Goal: Contribute content: Add original content to the website for others to see

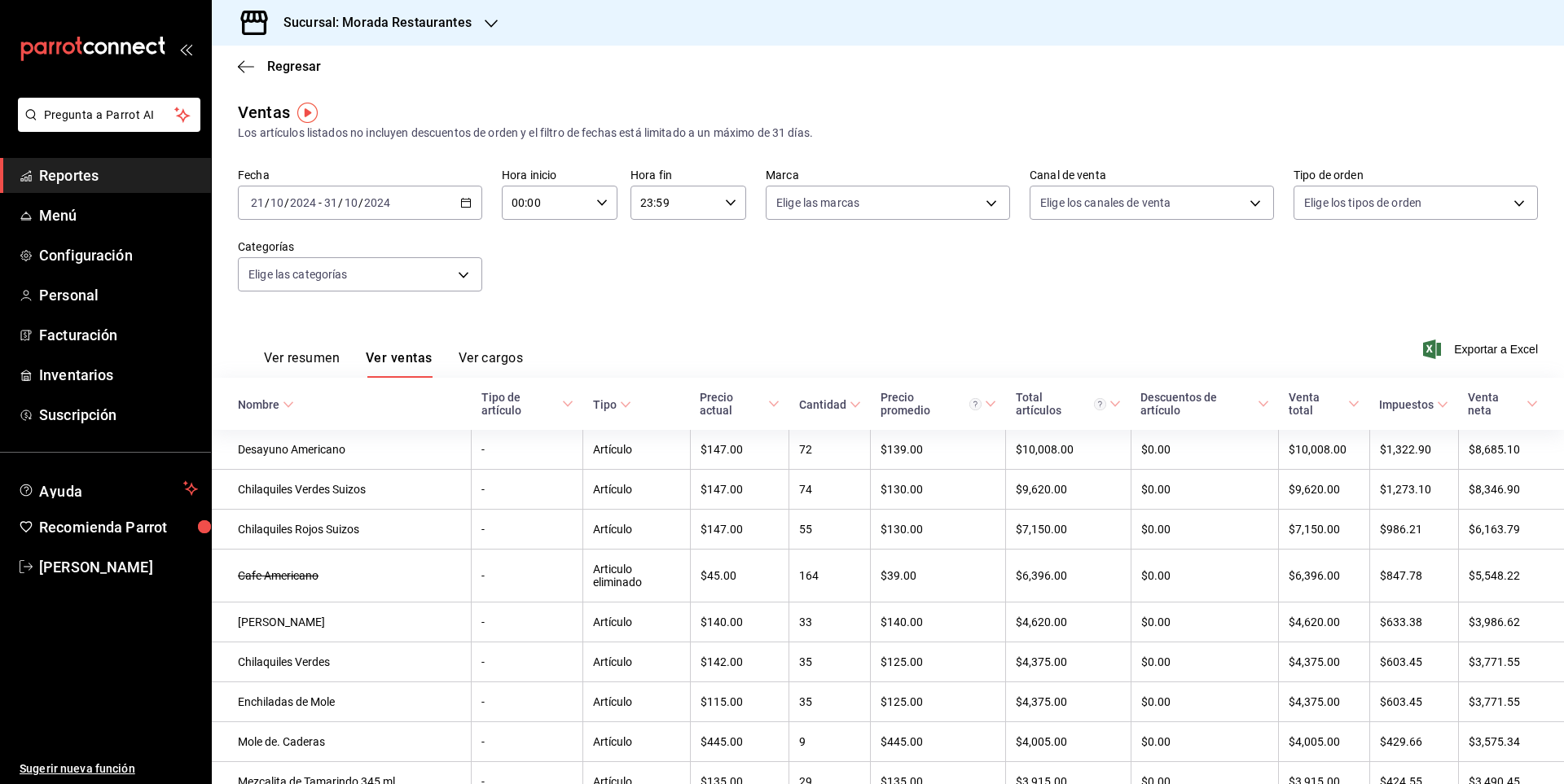
click at [107, 167] on span "Reportes" at bounding box center [119, 175] width 159 height 22
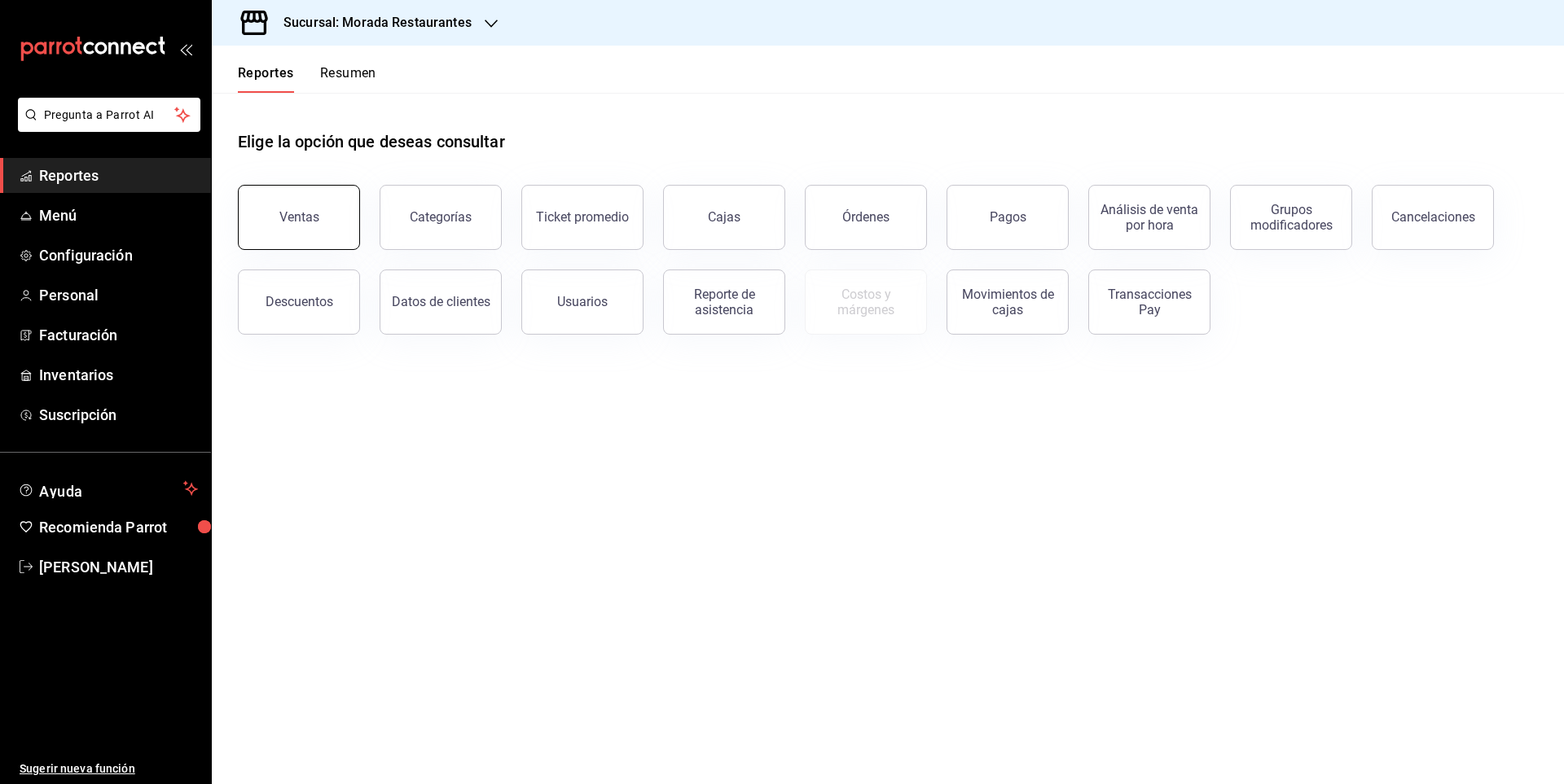
click at [333, 208] on button "Ventas" at bounding box center [299, 217] width 122 height 65
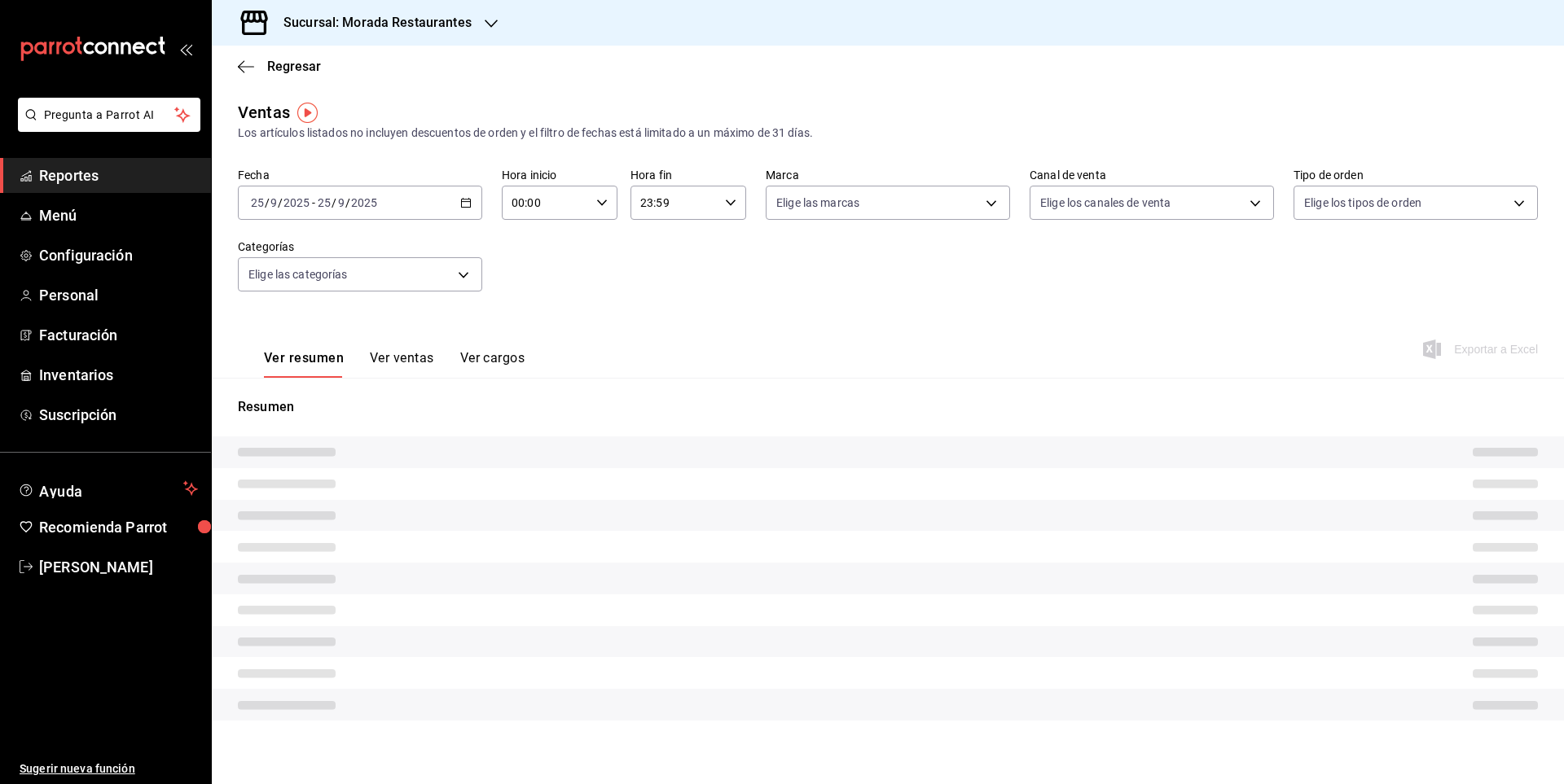
click at [158, 175] on span "Reportes" at bounding box center [119, 175] width 159 height 22
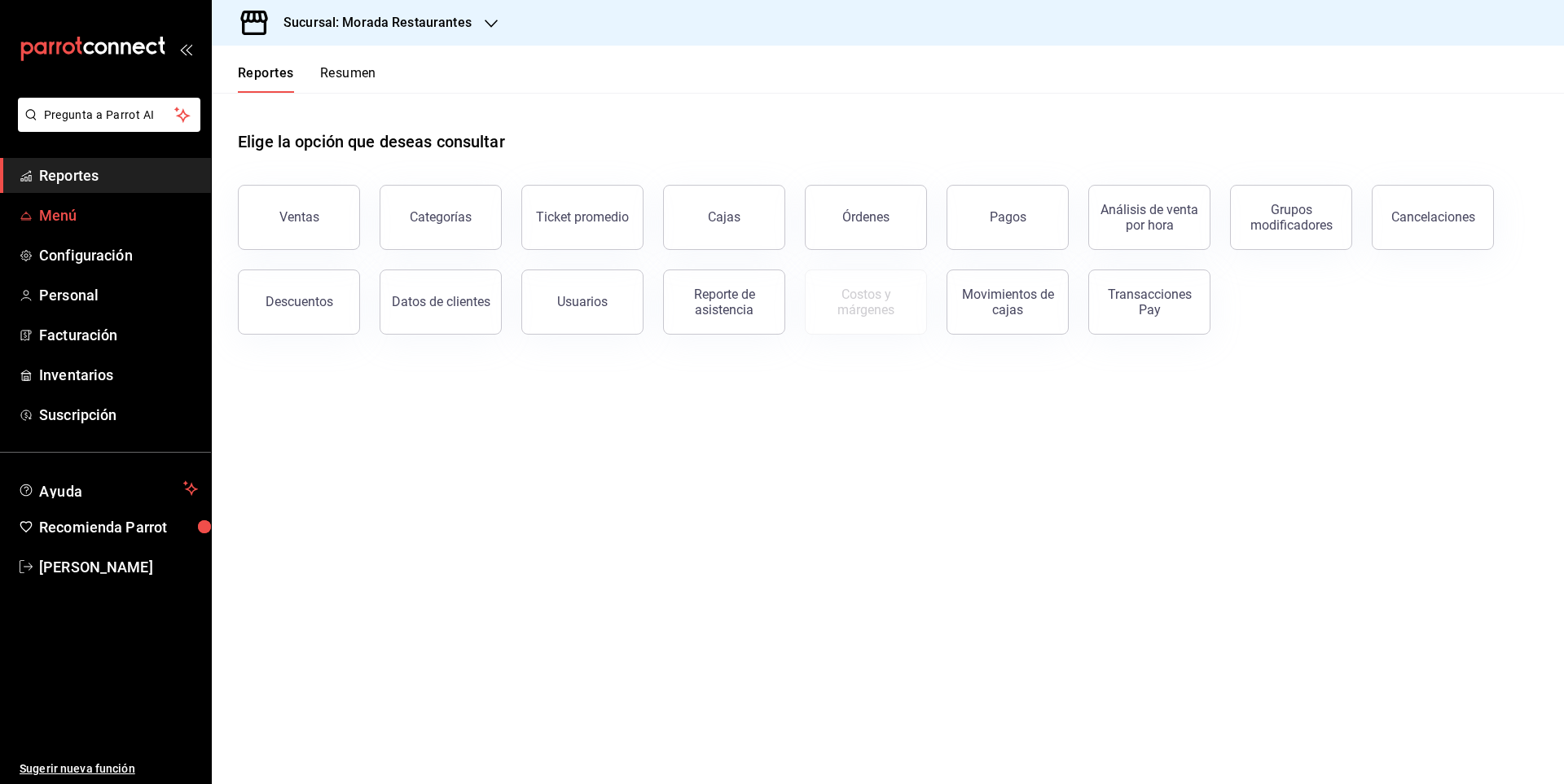
click at [113, 217] on span "Menú" at bounding box center [119, 215] width 159 height 22
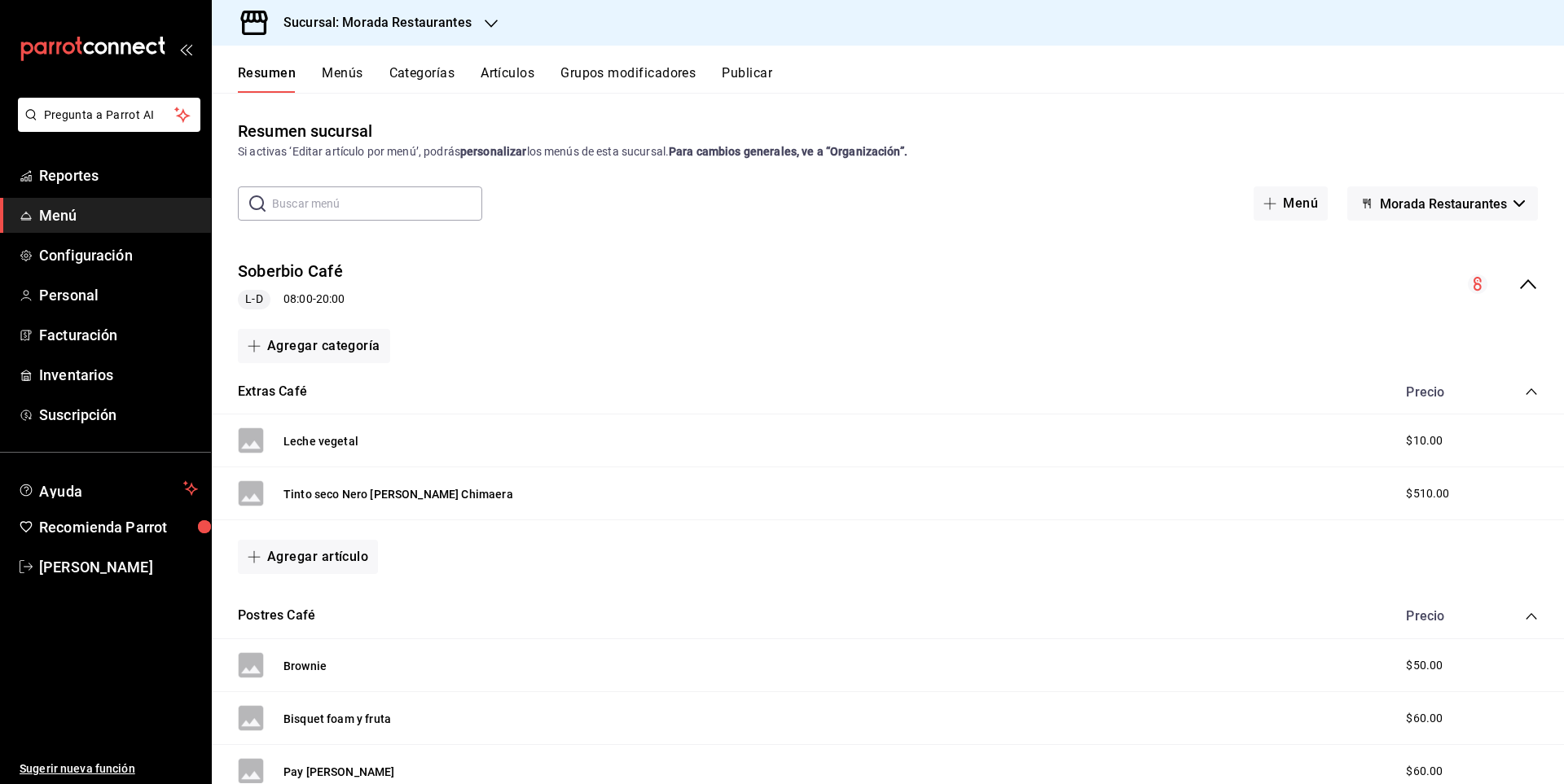
click at [493, 72] on button "Artículos" at bounding box center [508, 79] width 54 height 27
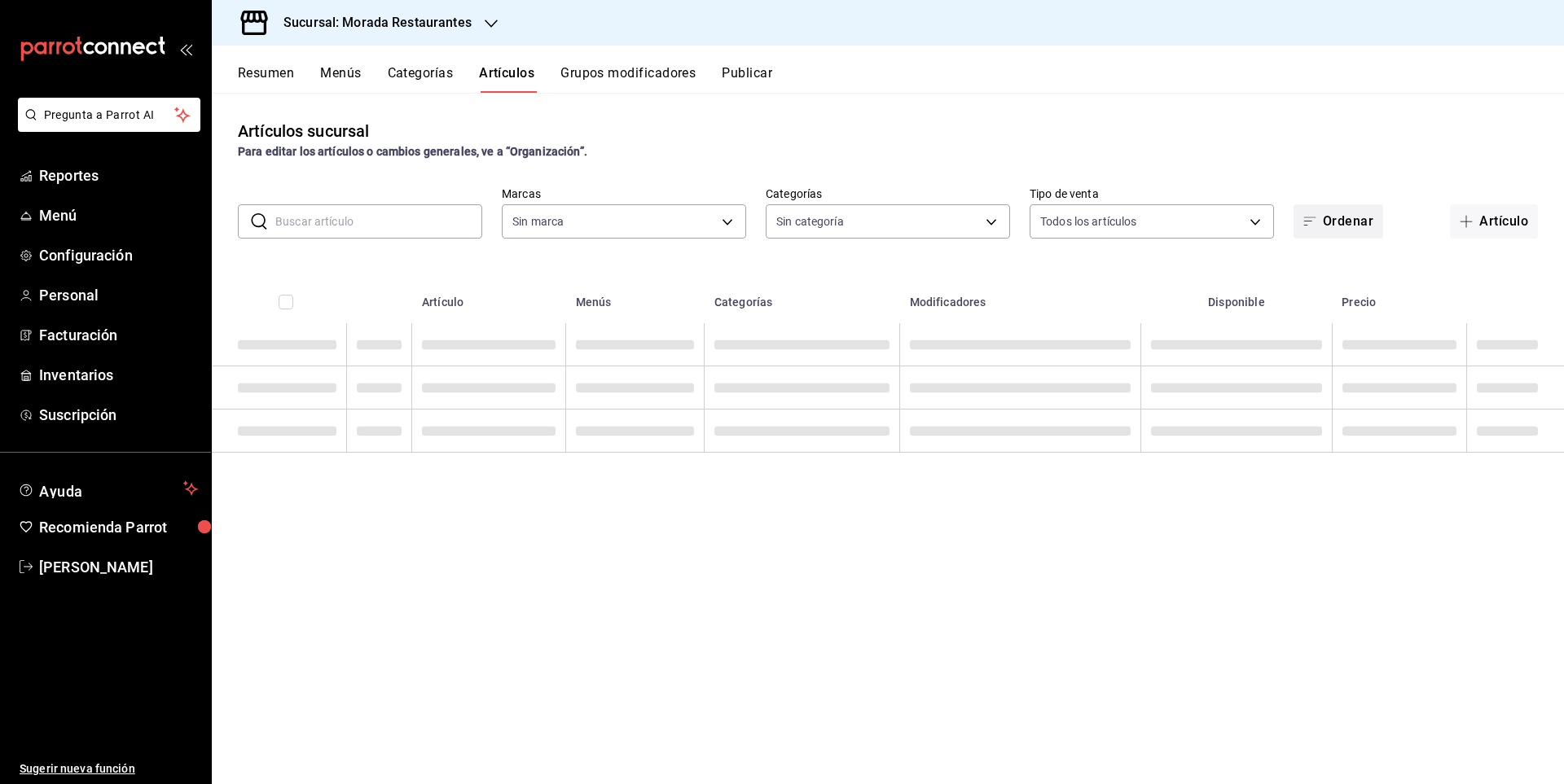
type input "cf0deccf-32cb-456f-8ded-2e43041ed870"
type input "42a09e22-8dc8-4f3f-9b8d-5c2e9128a824,02aefd72-e168-465b-af92-a9b5351ad6f5,f8874…"
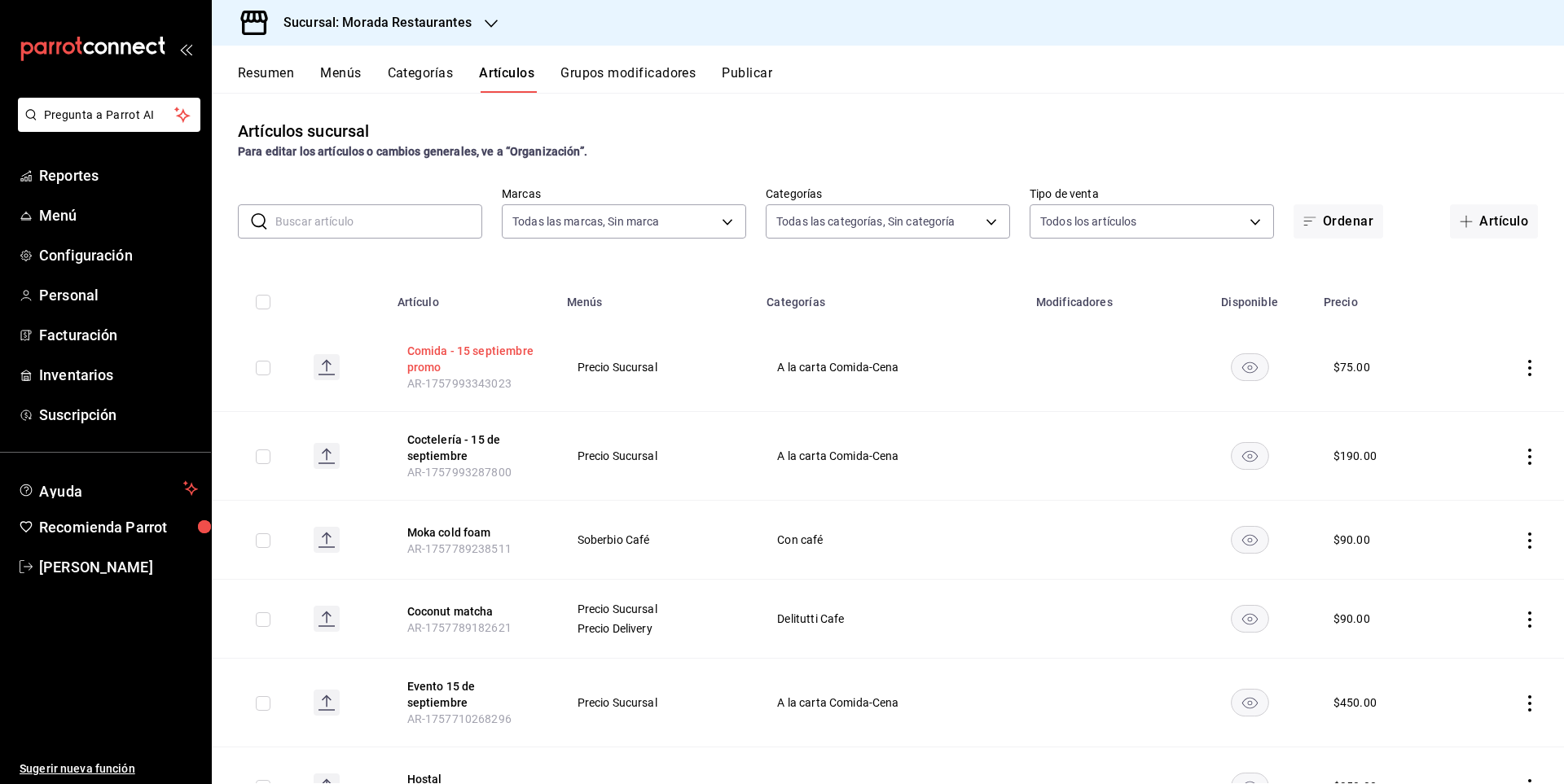
click at [1484, 213] on button "Artículo" at bounding box center [1494, 221] width 88 height 34
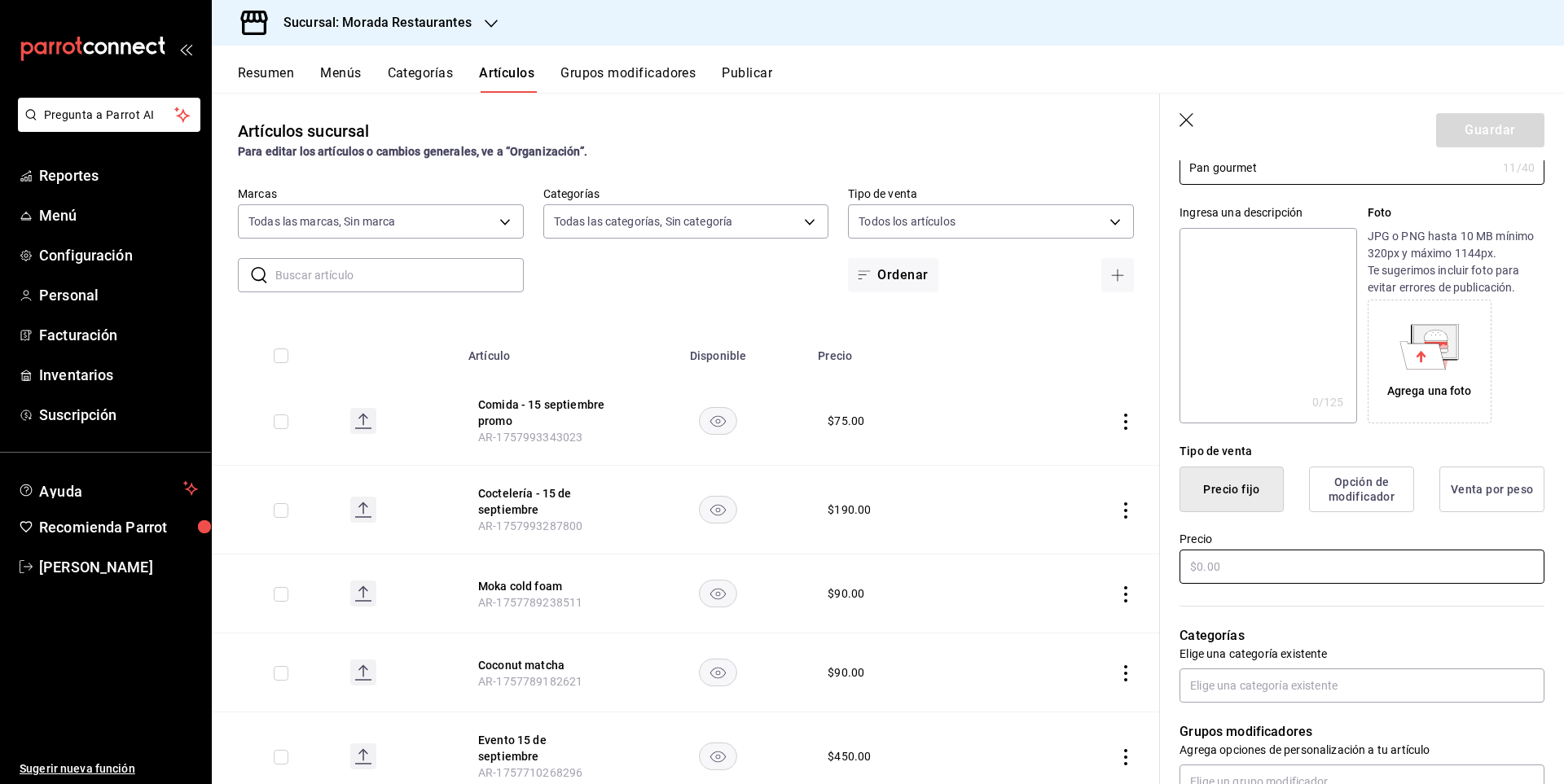
scroll to position [81, 0]
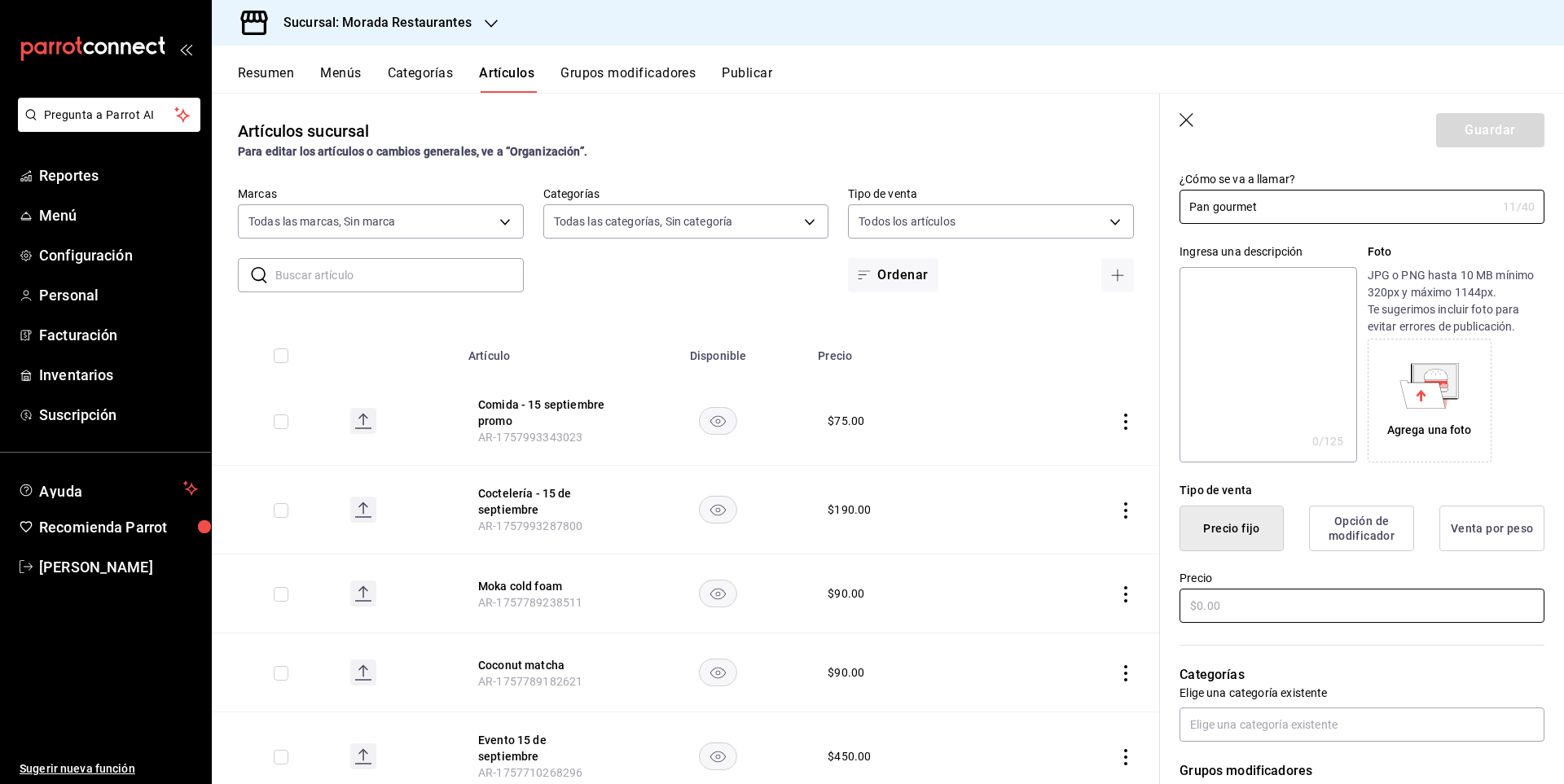
type input "Pan gourmet"
click at [1252, 603] on input "text" at bounding box center [1362, 605] width 365 height 34
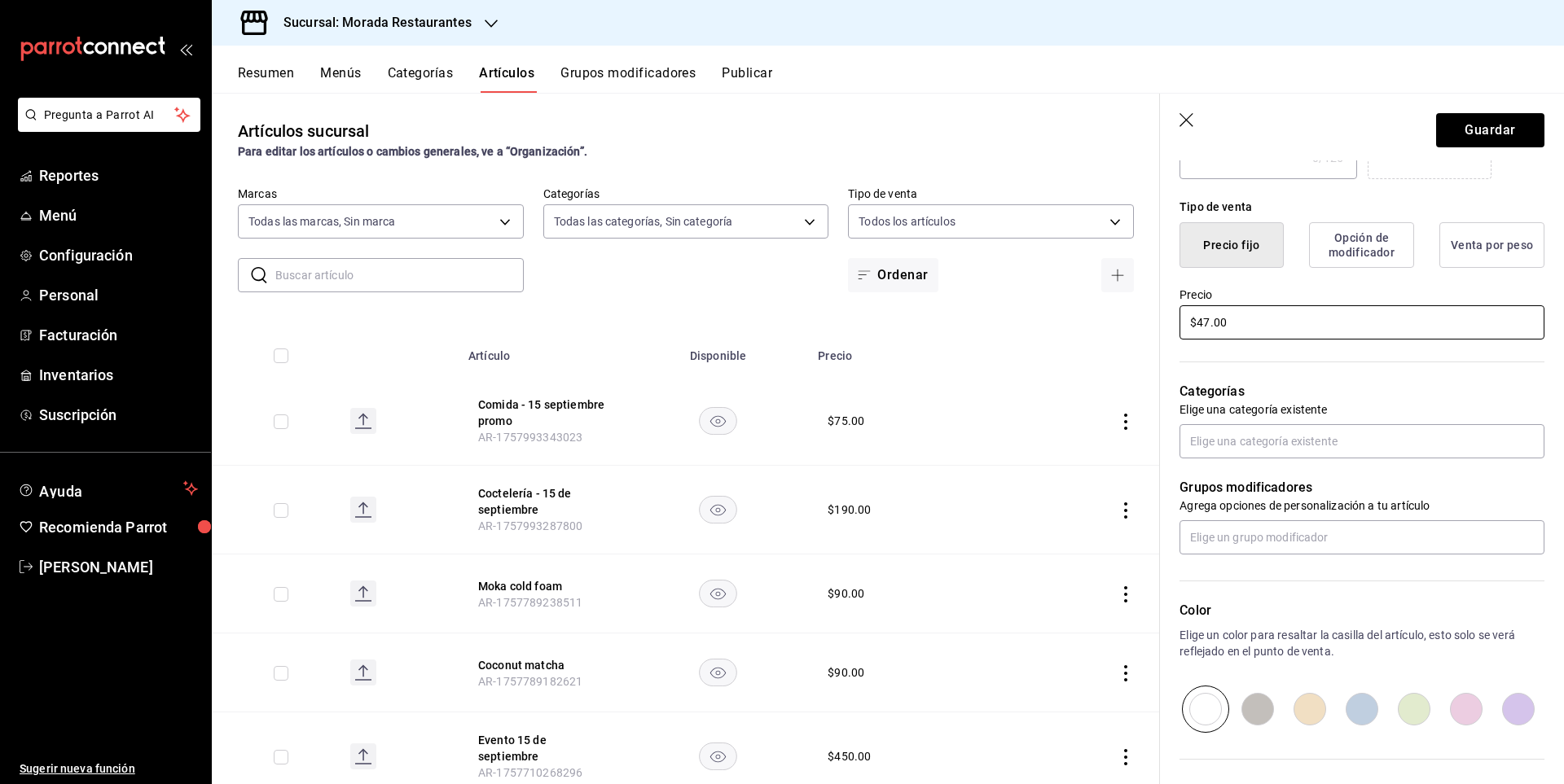
scroll to position [407, 0]
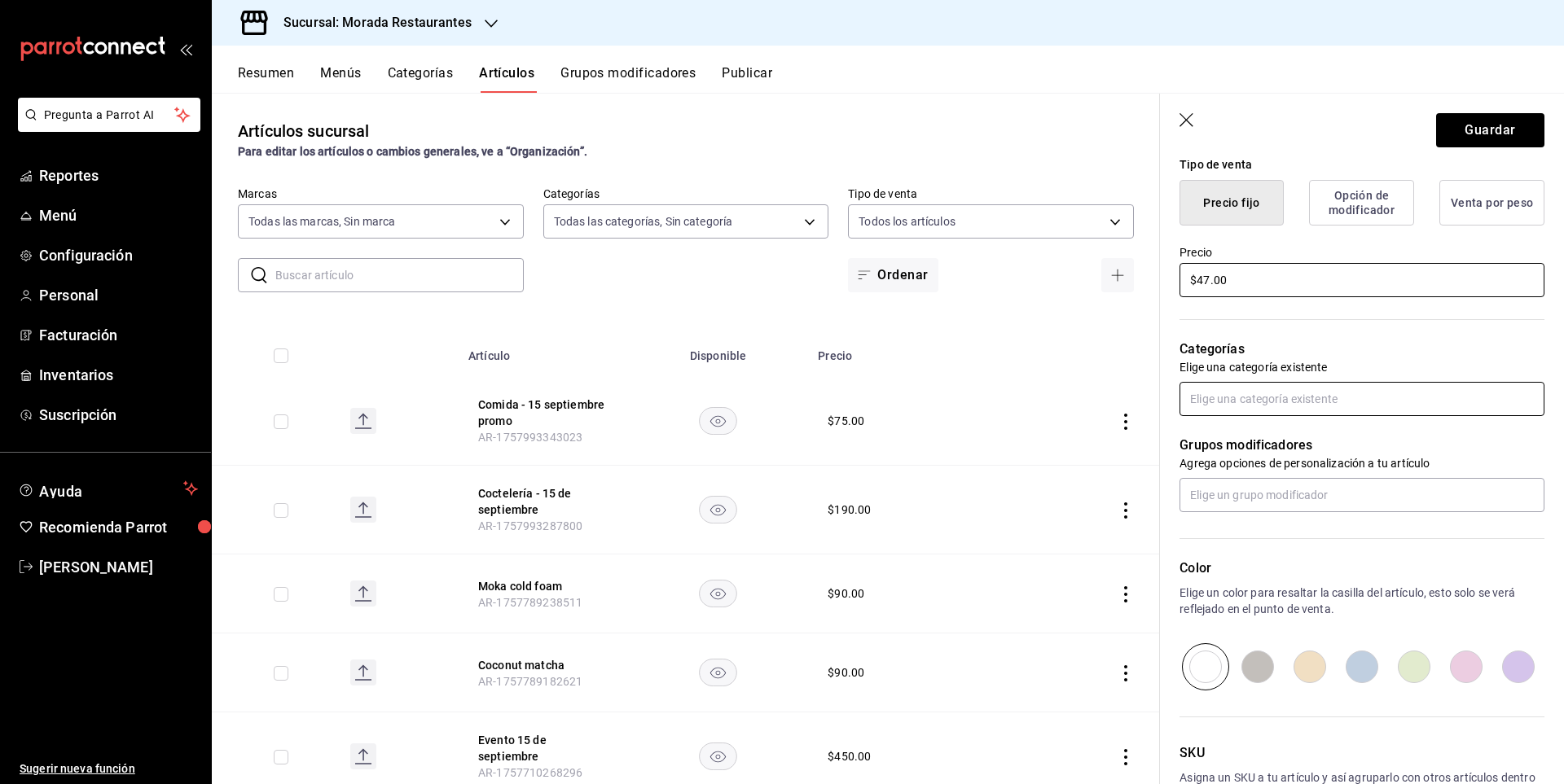
type input "$47.00"
click at [1252, 409] on input "text" at bounding box center [1362, 399] width 365 height 34
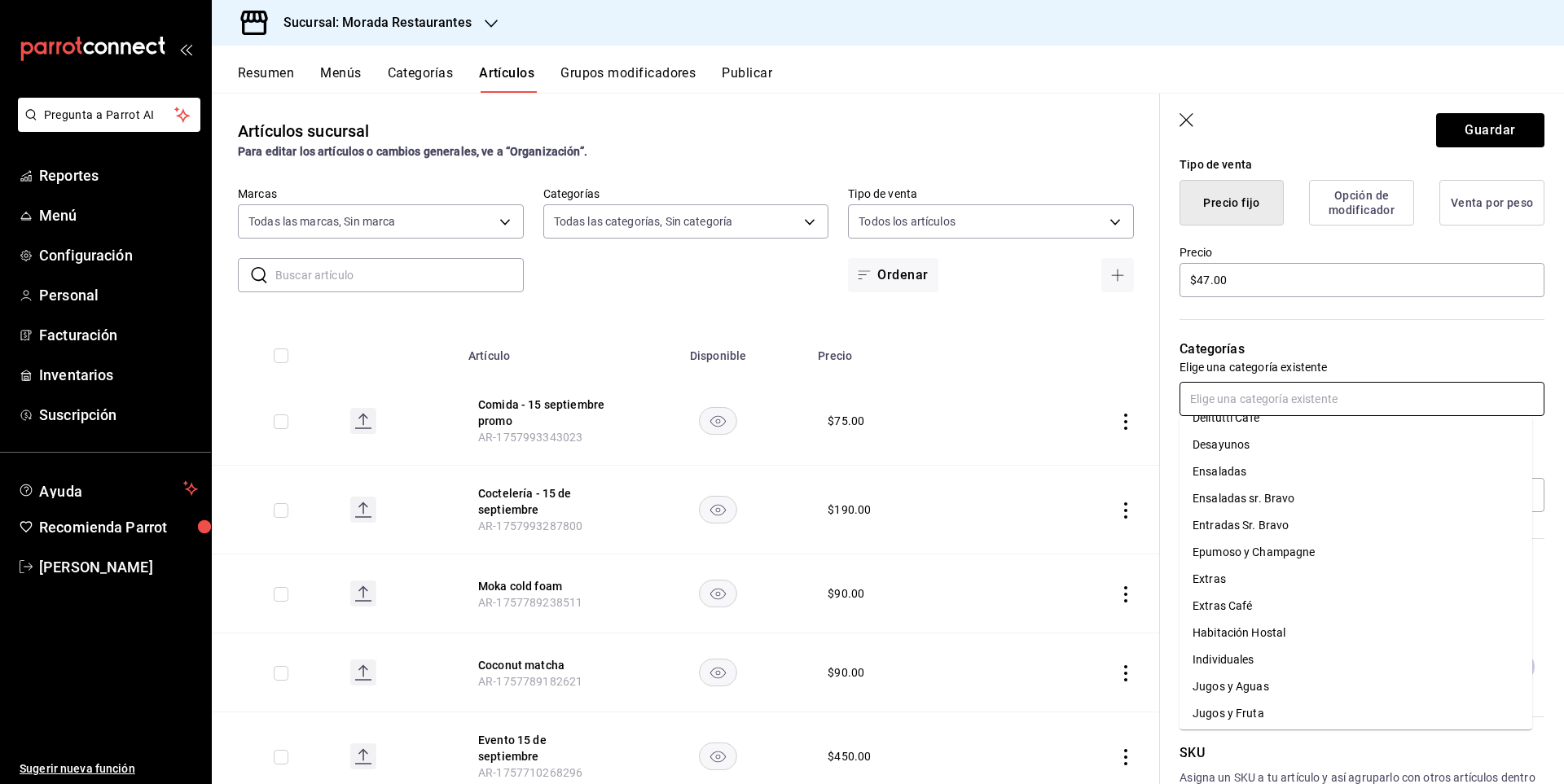
scroll to position [1009, 0]
click at [1329, 472] on li "Desayunos" at bounding box center [1356, 475] width 352 height 27
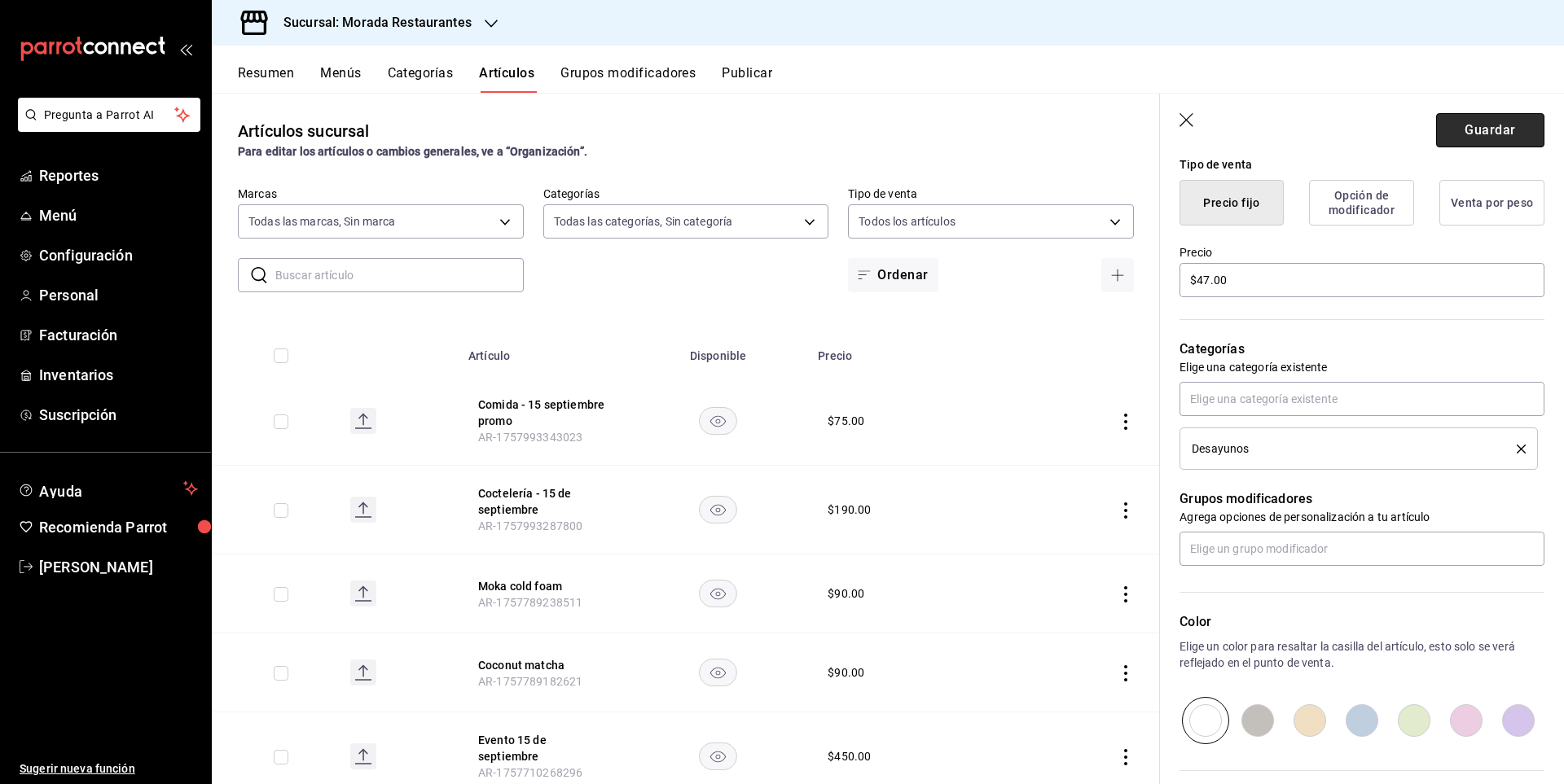
click at [1474, 138] on button "Guardar" at bounding box center [1490, 130] width 109 height 34
